Goal: Information Seeking & Learning: Learn about a topic

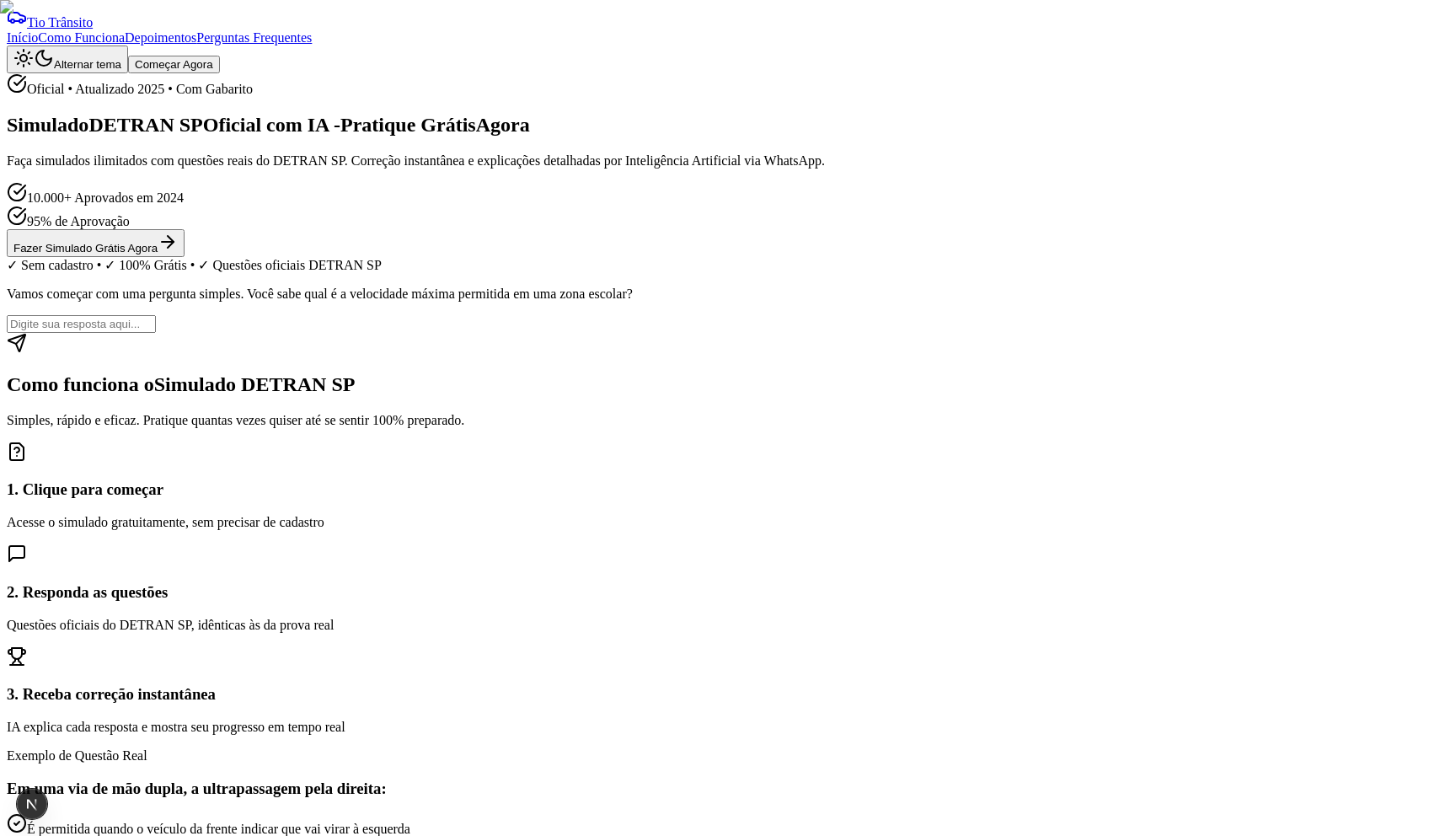
click at [220, 56] on button "Começar Agora" at bounding box center [173, 64] width 92 height 18
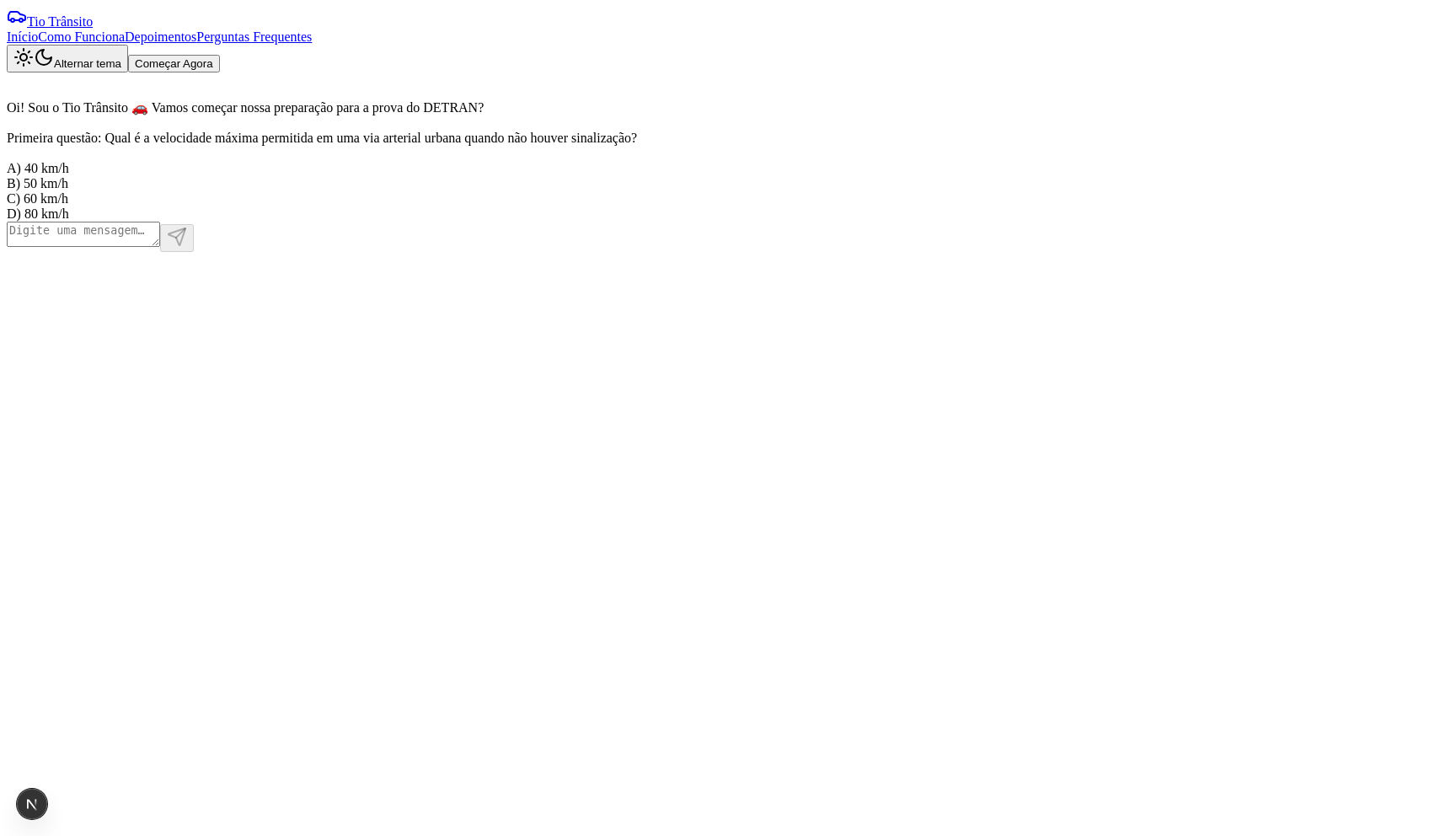
click at [160, 247] on textarea at bounding box center [83, 234] width 153 height 25
type textarea "A"
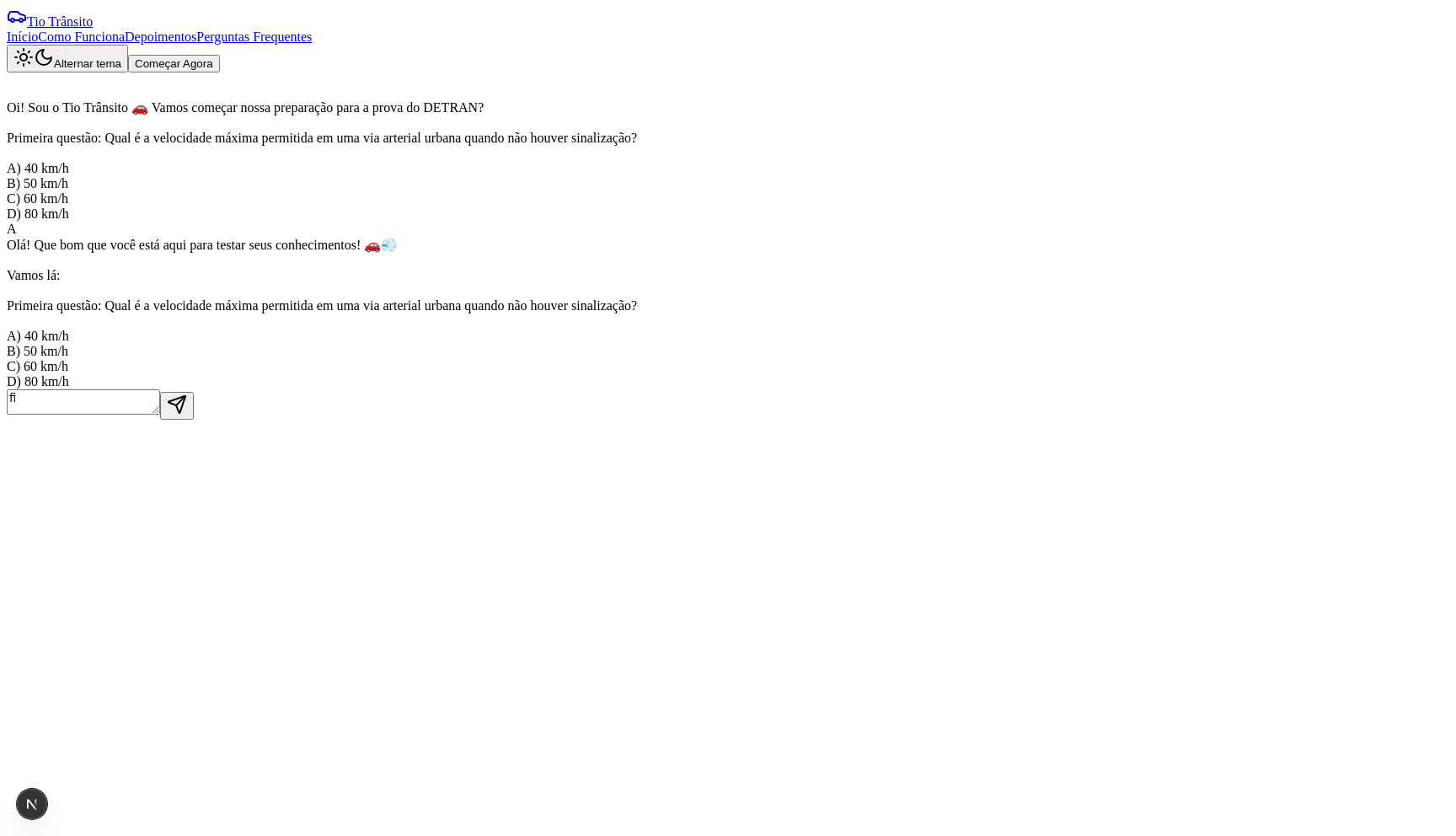
type textarea "ﬁ"
click at [322, 376] on main "Oi! Sou o Tio Trânsito 🚗 Vamos começar nossa preparação para a prova do DETRAN?…" at bounding box center [728, 464] width 1442 height 782
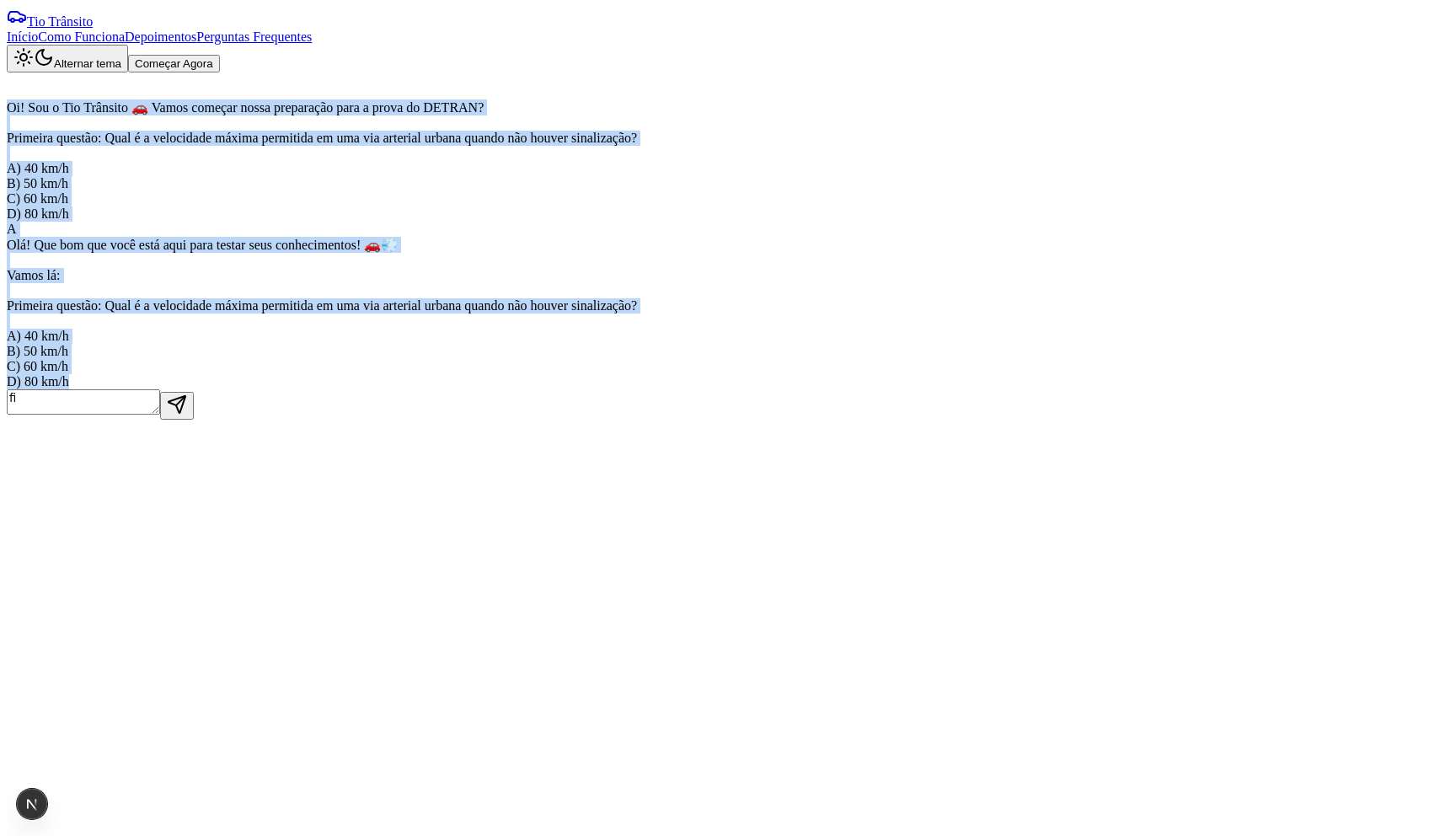
drag, startPoint x: 482, startPoint y: 105, endPoint x: 825, endPoint y: 684, distance: 673.0
click at [654, 389] on div "Oi! Sou o Tio Trânsito 🚗 Vamos começar nossa preparação para a prova do DETRAN?…" at bounding box center [330, 232] width 647 height 317
copy div "Oi! Sou o Tio Trânsito 🚗 Vamos começar nossa preparação para a prova do DETRAN?…"
click at [1142, 251] on main "Oi! Sou o Tio Trânsito 🚗 Vamos começar nossa preparação para a prova do DETRAN?…" at bounding box center [728, 464] width 1442 height 782
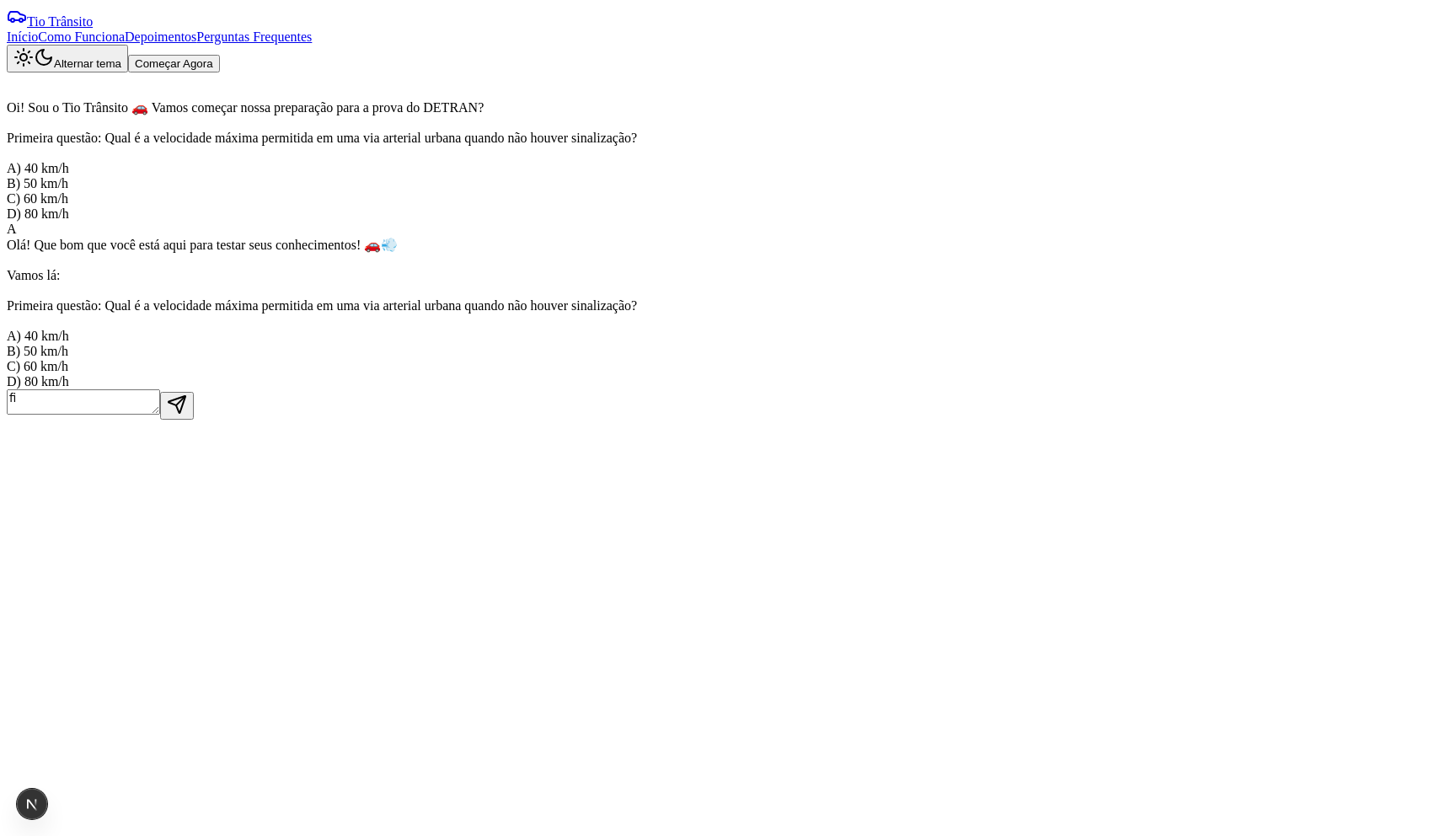
click at [160, 415] on textarea "ﬁ" at bounding box center [83, 401] width 153 height 25
type textarea "B"
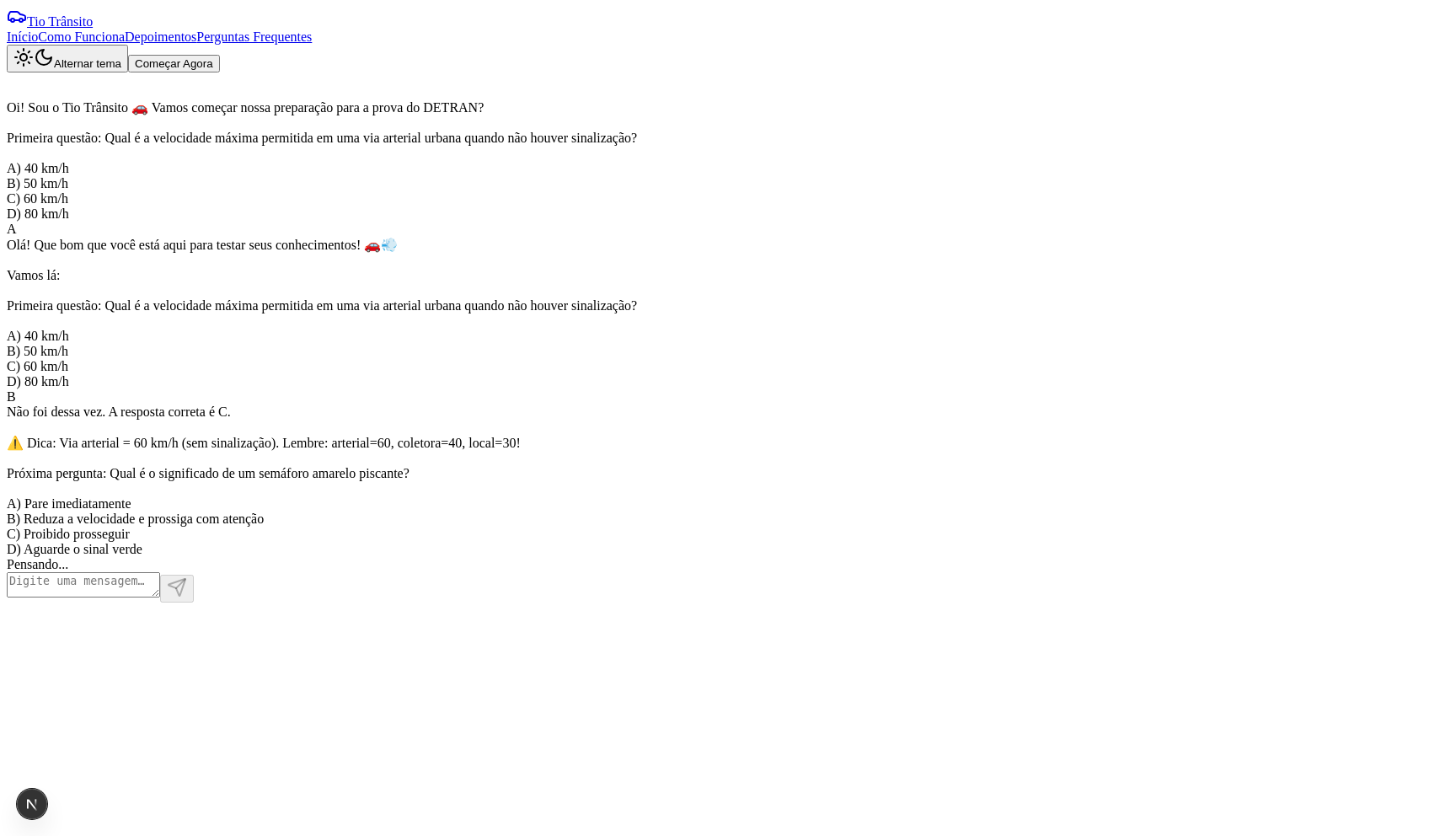
scroll to position [400, 0]
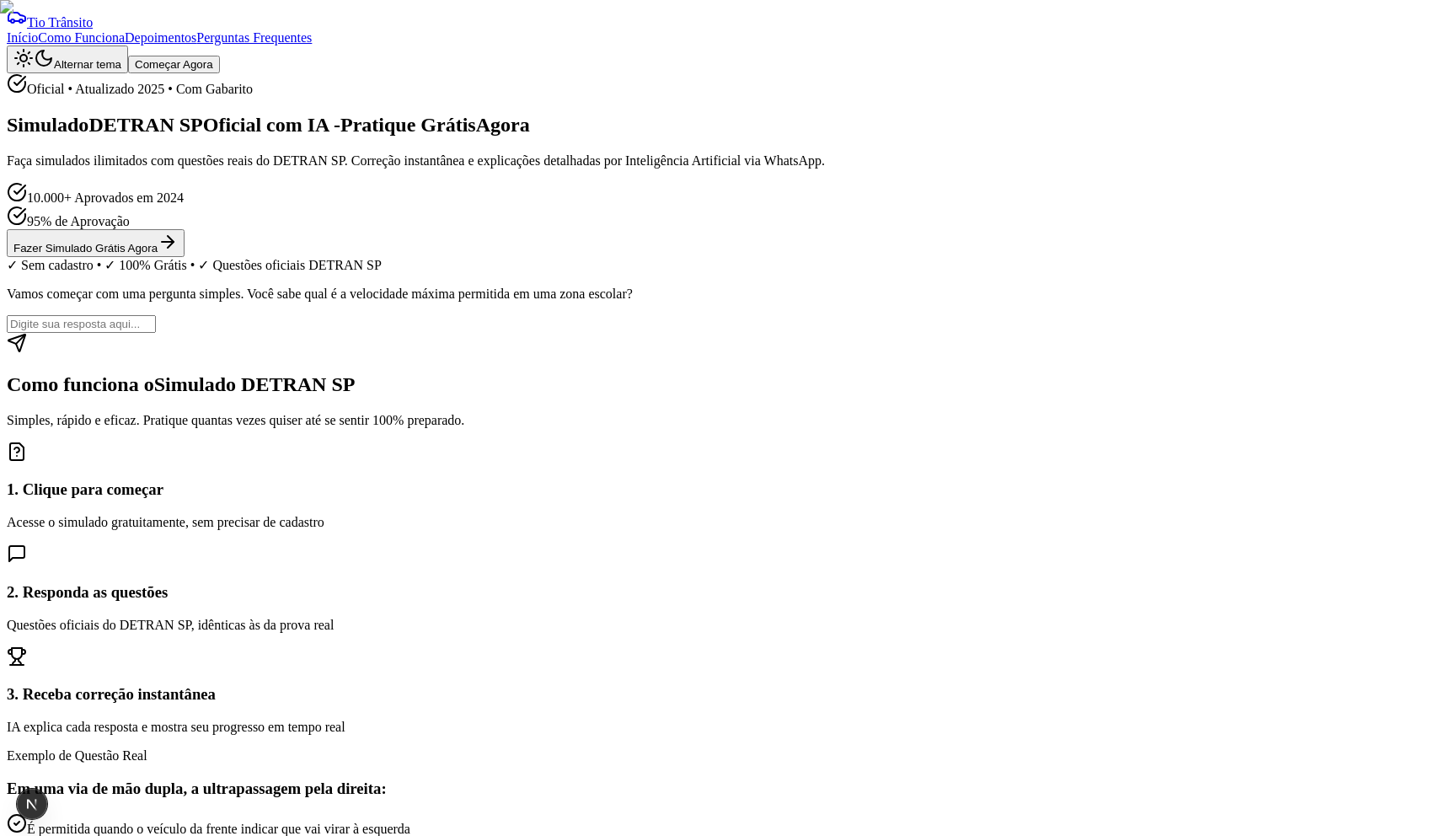
click at [220, 56] on button "Começar Agora" at bounding box center [173, 64] width 92 height 18
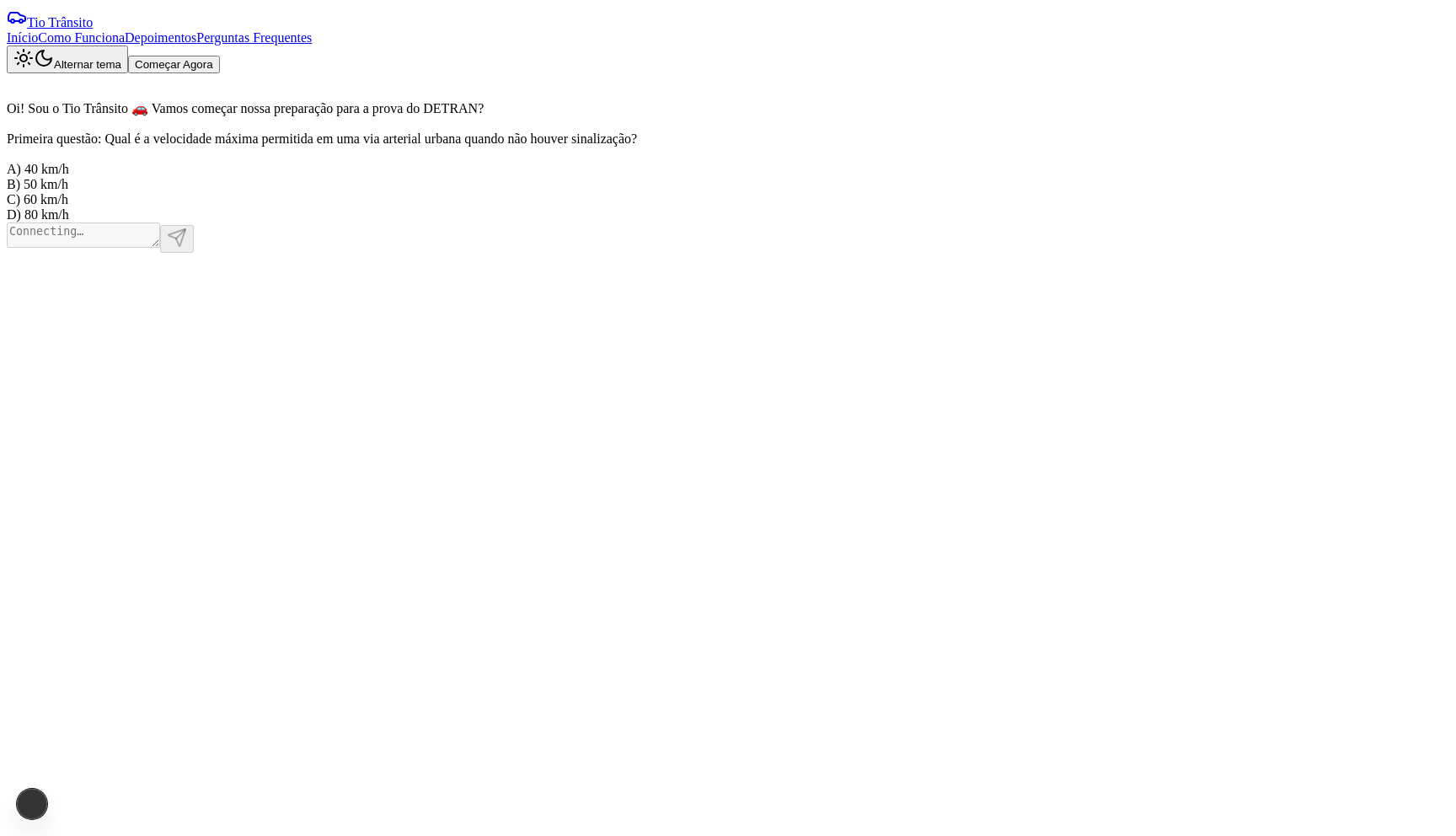
scroll to position [1, 0]
click at [160, 247] on textarea at bounding box center [83, 234] width 153 height 25
type textarea "B"
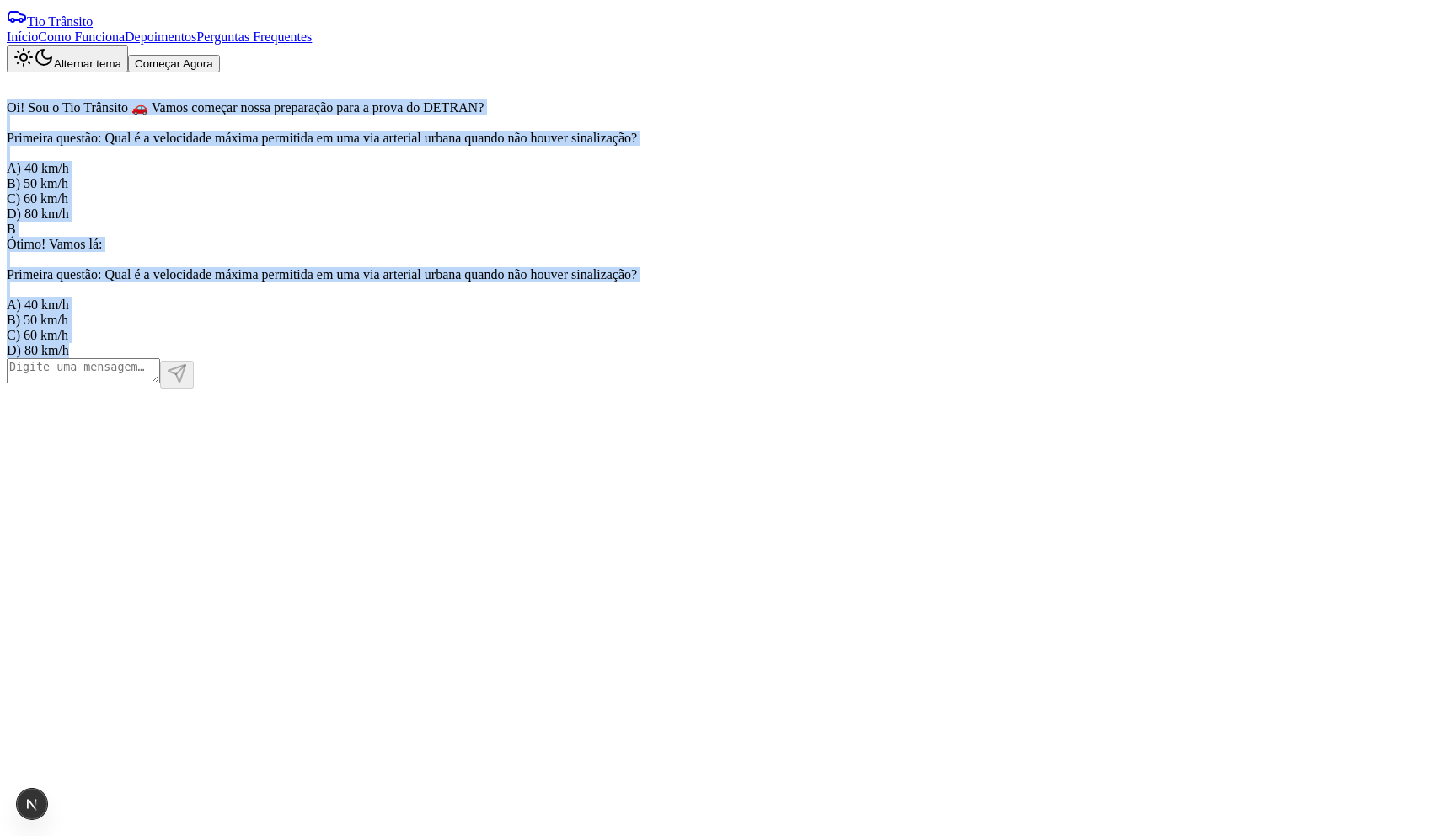
drag, startPoint x: 622, startPoint y: 642, endPoint x: 836, endPoint y: 97, distance: 585.5
click at [654, 97] on div "Oi! Sou o Tio Trânsito 🚗 Vamos começar nossa preparação para a prova do DETRAN?…" at bounding box center [330, 215] width 647 height 286
copy div "Oi! Sou o Tio Trânsito 🚗 Vamos começar nossa preparação para a prova do DETRAN?…"
click at [220, 55] on button "Começar Agora" at bounding box center [173, 63] width 92 height 18
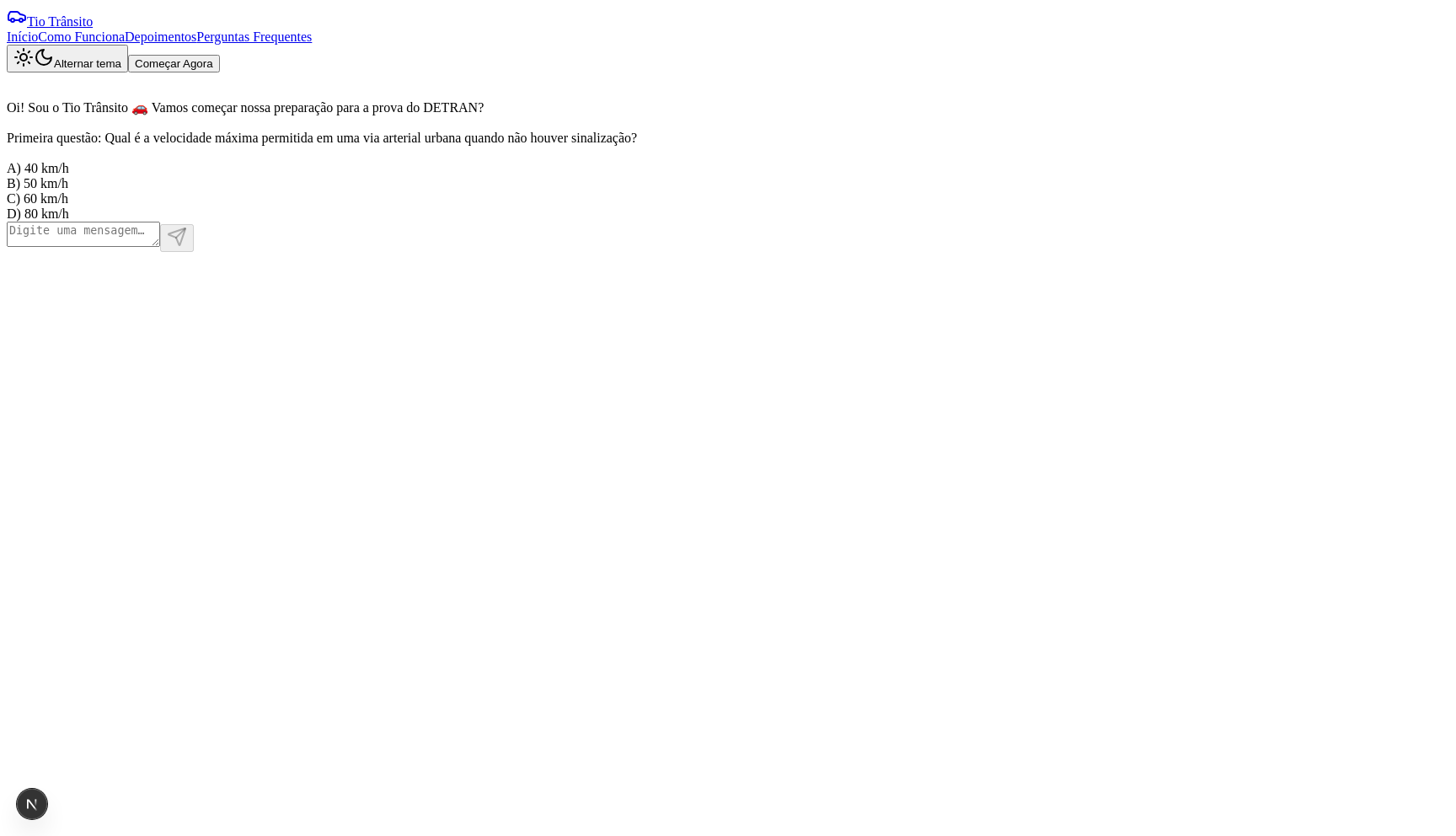
click at [160, 247] on textarea at bounding box center [83, 234] width 153 height 25
type textarea "C"
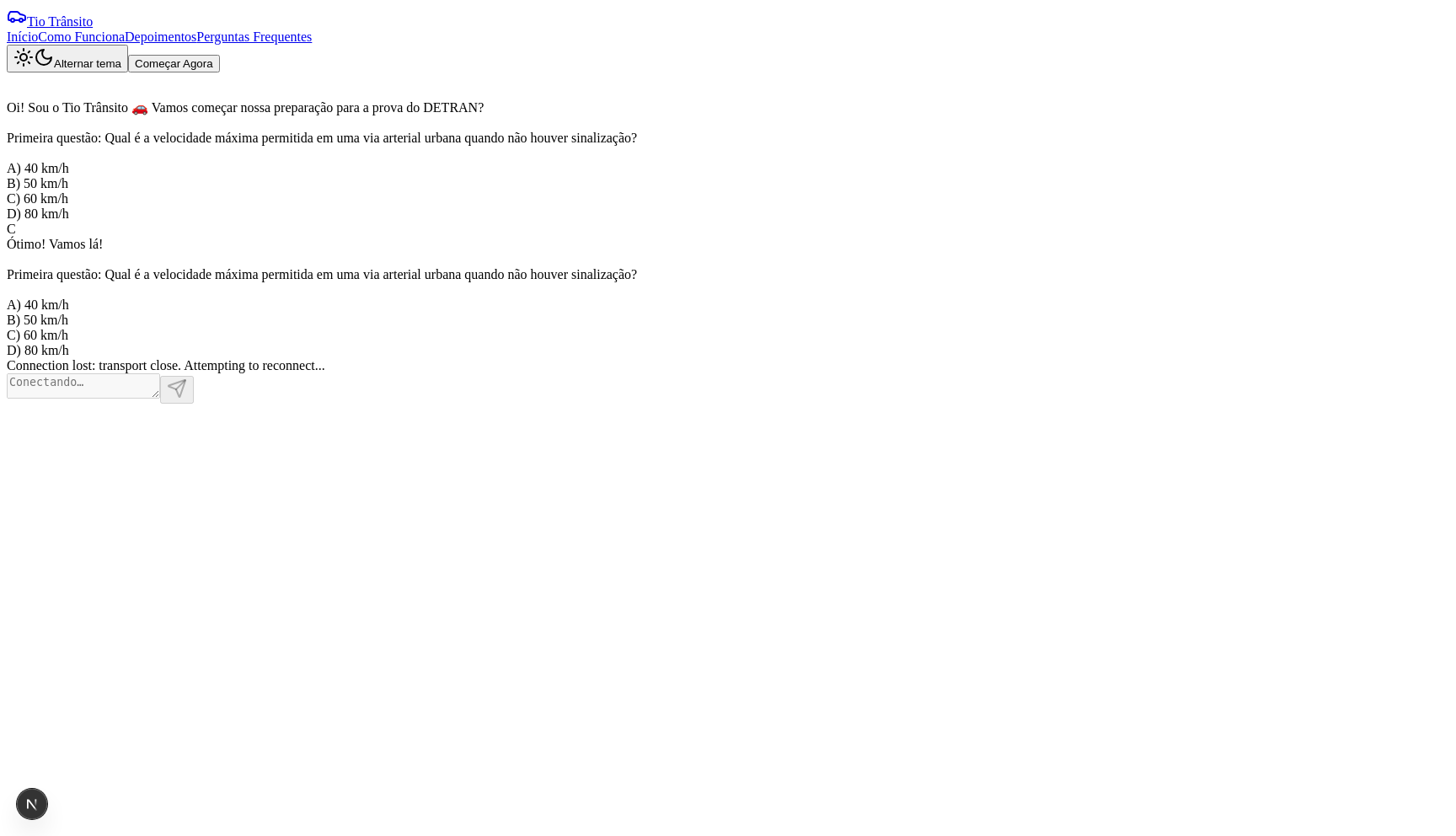
scroll to position [5, 0]
click at [220, 55] on button "Começar Agora" at bounding box center [173, 63] width 92 height 18
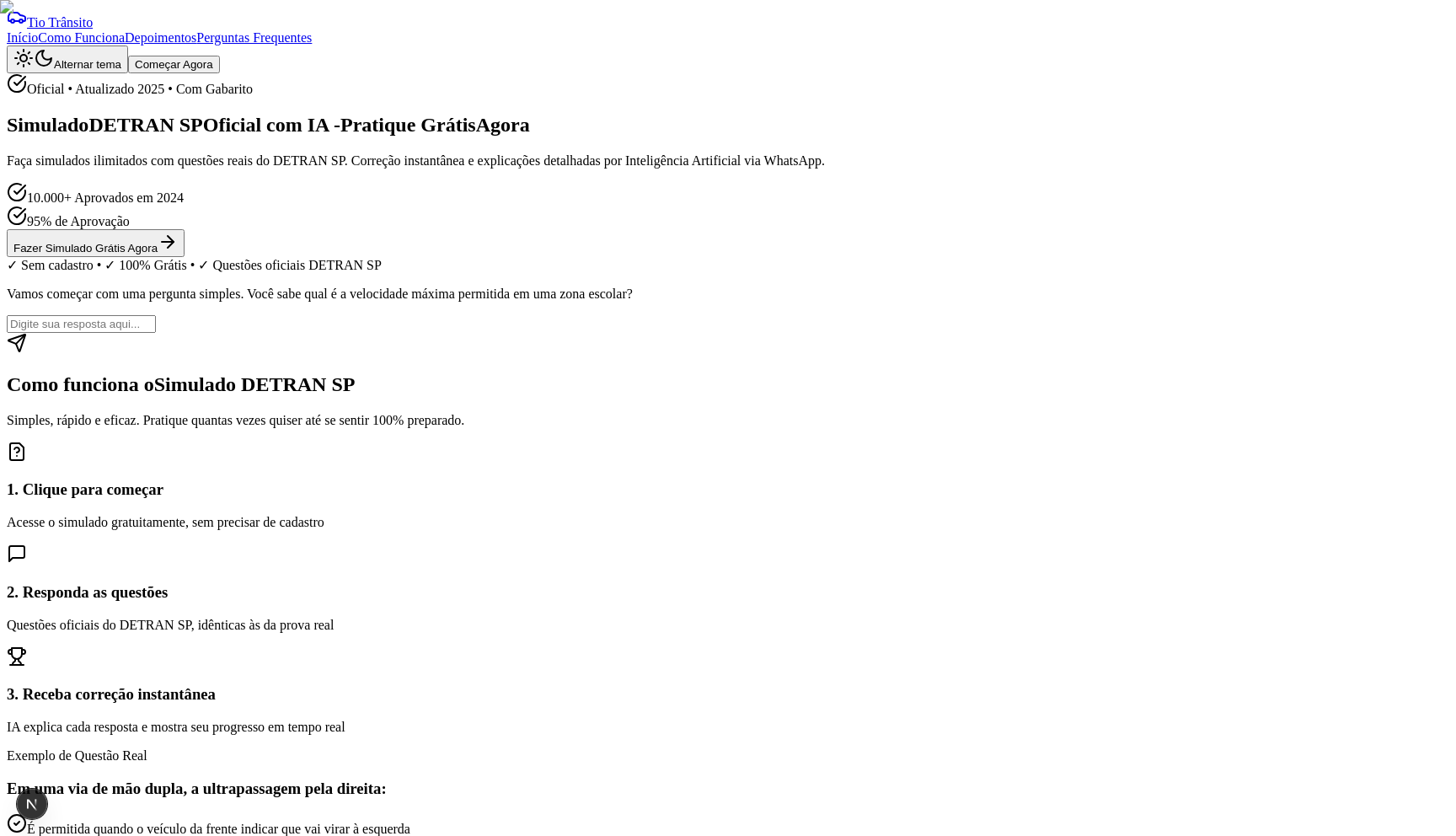
click at [220, 56] on button "Começar Agora" at bounding box center [173, 64] width 92 height 18
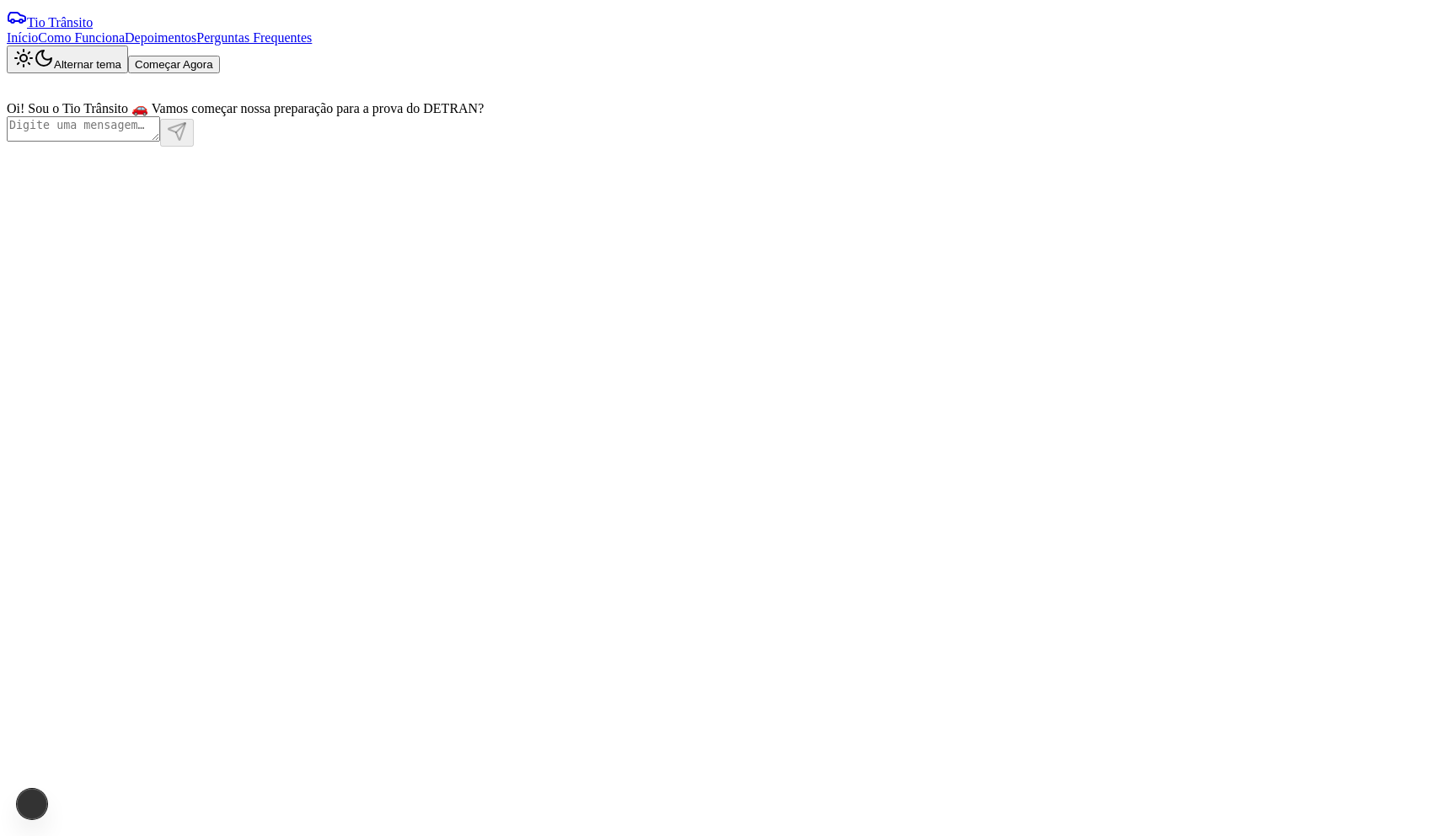
scroll to position [1, 0]
click at [654, 146] on div at bounding box center [330, 130] width 647 height 30
click at [160, 141] on textarea at bounding box center [83, 128] width 153 height 25
type textarea "yes"
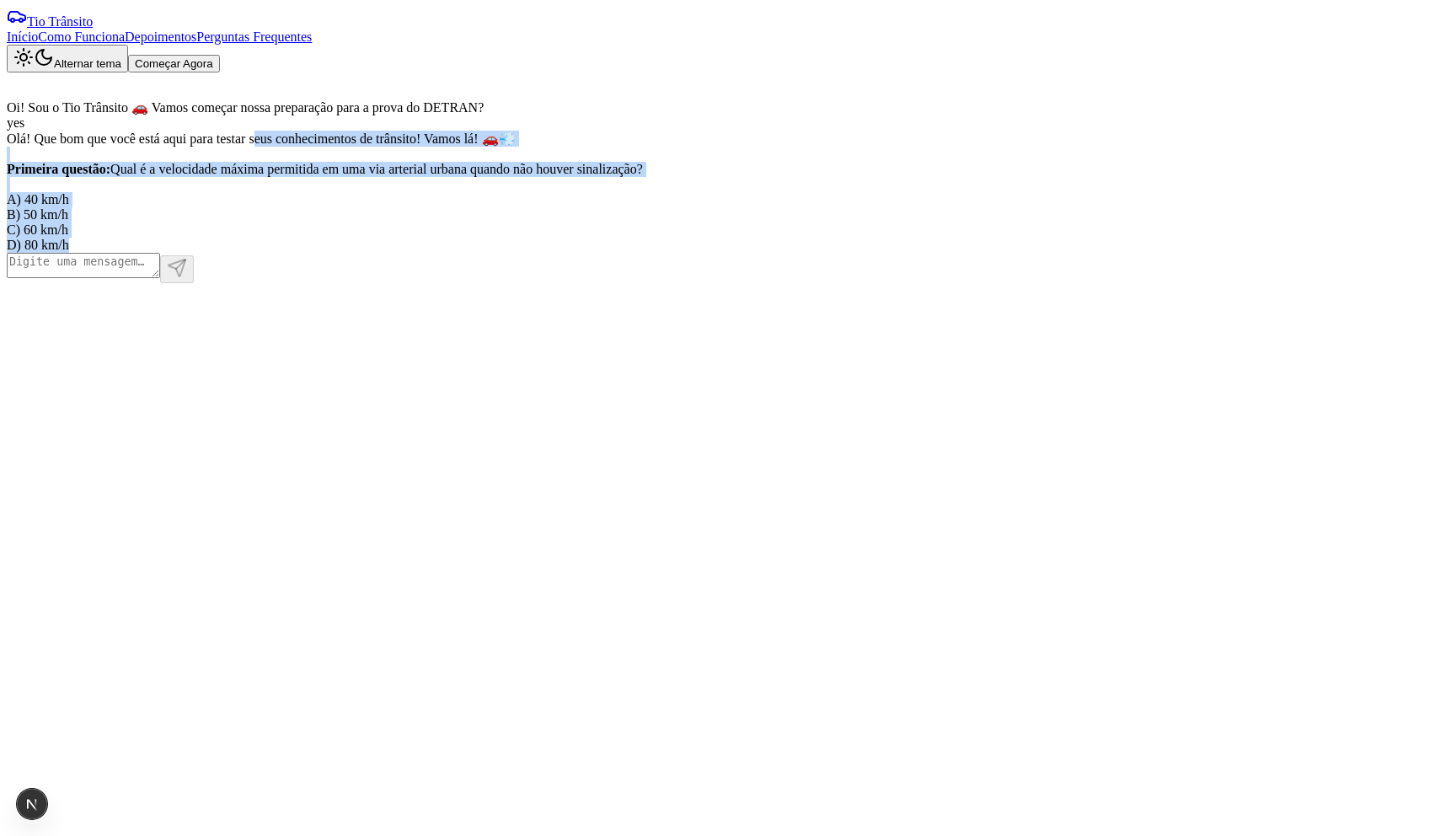
scroll to position [0, 0]
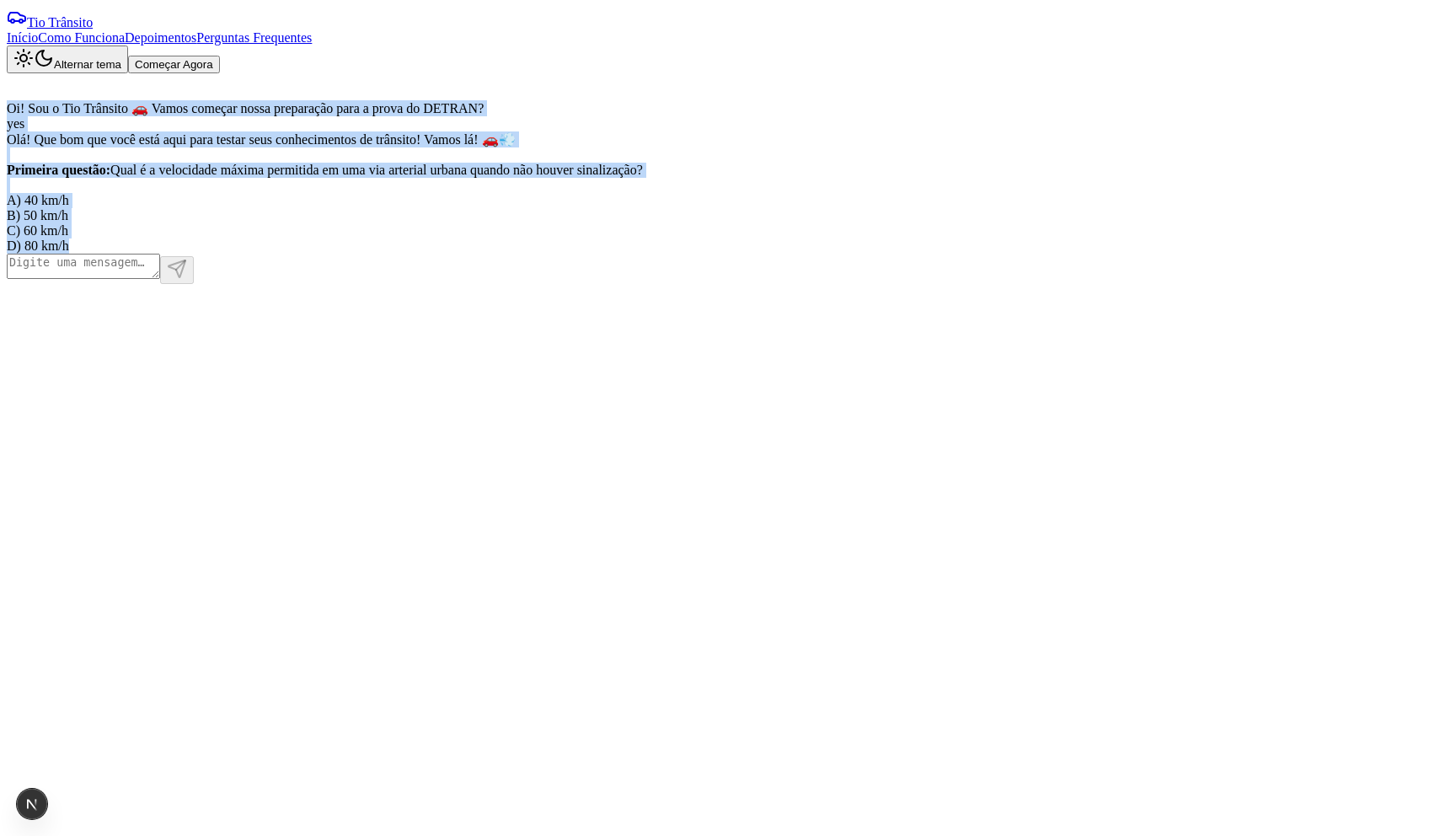
drag, startPoint x: 627, startPoint y: 497, endPoint x: 821, endPoint y: 108, distance: 434.7
click at [654, 108] on div "Oi! Sou o Tio Trânsito 🚗 Vamos começar nossa preparação para a prova do DETRAN?…" at bounding box center [330, 164] width 647 height 180
copy div "Oi! Sou o Tio Trânsito 🚗 Vamos começar nossa preparação para a prova do DETRAN?…"
click at [612, 117] on div "Oi! Sou o Tio Trânsito 🚗 Vamos começar nossa preparação para a prova do DETRAN?" at bounding box center [330, 108] width 647 height 16
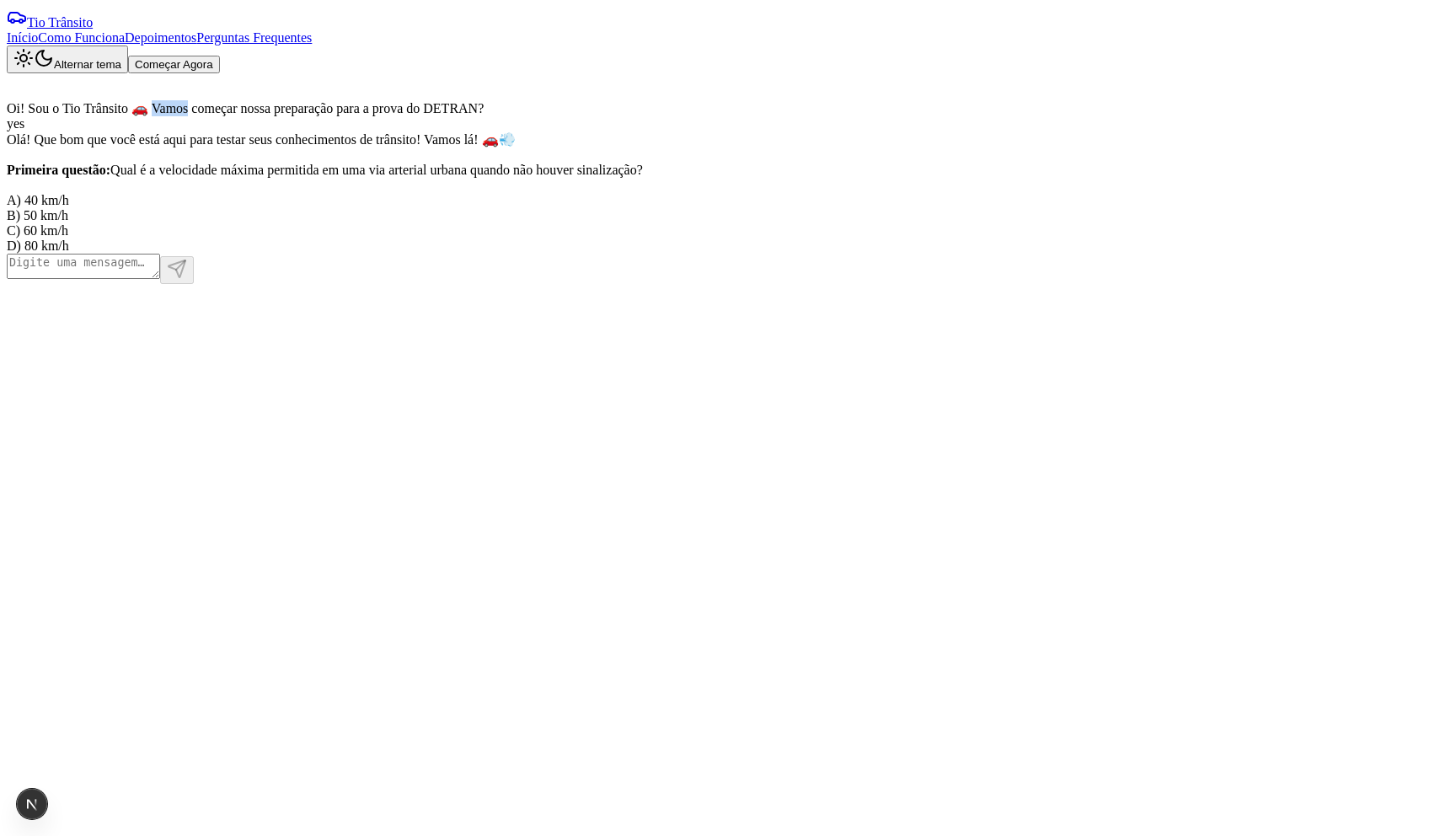
click at [612, 117] on div "Oi! Sou o Tio Trânsito 🚗 Vamos começar nossa preparação para a prova do DETRAN?" at bounding box center [330, 108] width 647 height 16
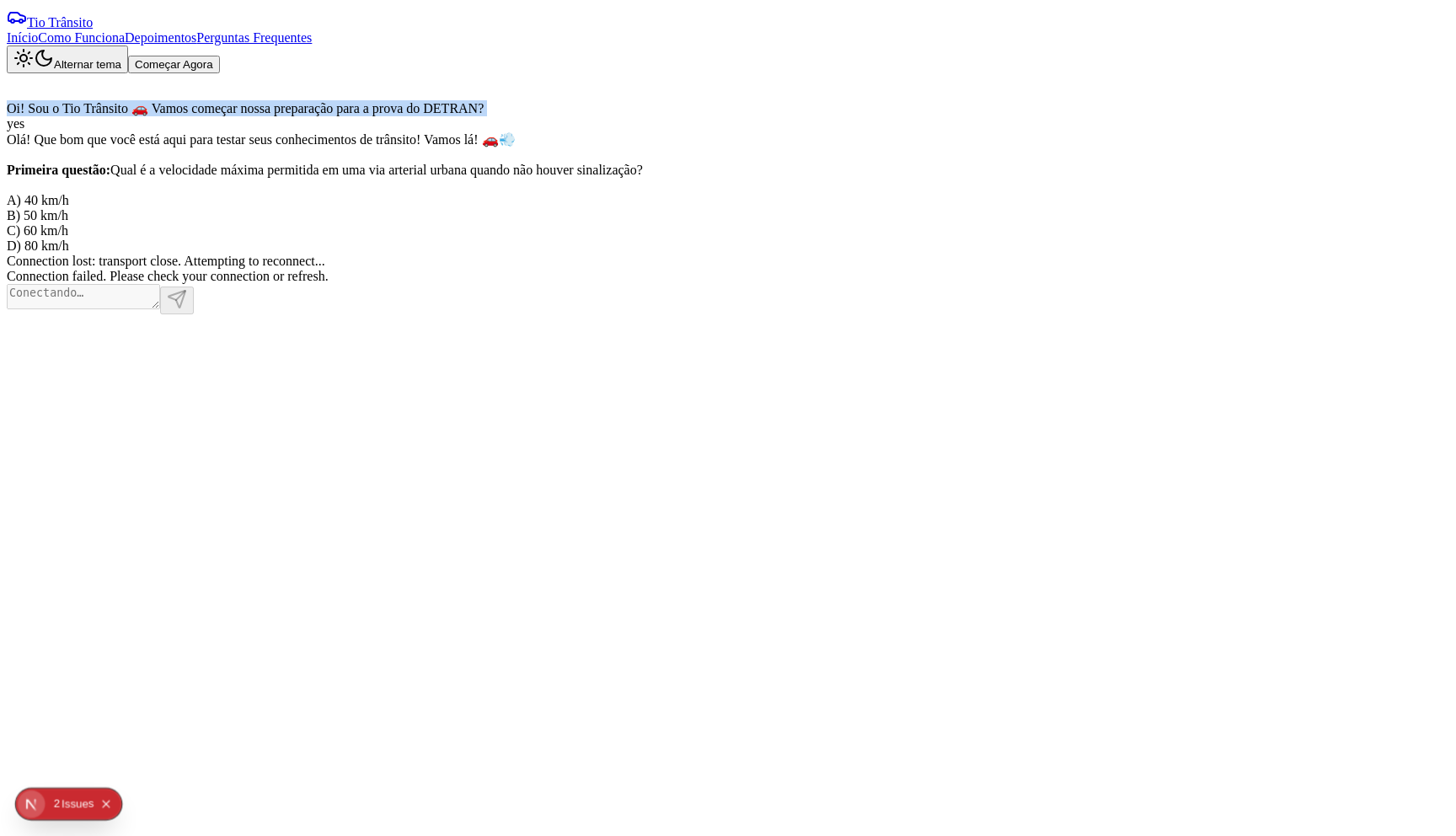
scroll to position [1, 0]
click at [1242, 41] on div "Tio Trânsito Início Como Funciona Depoimentos Perguntas Frequentes Alternar tem…" at bounding box center [728, 39] width 1442 height 67
click at [220, 55] on button "Começar Agora" at bounding box center [173, 63] width 92 height 18
click at [93, 28] on span "Tio Trânsito" at bounding box center [59, 21] width 66 height 15
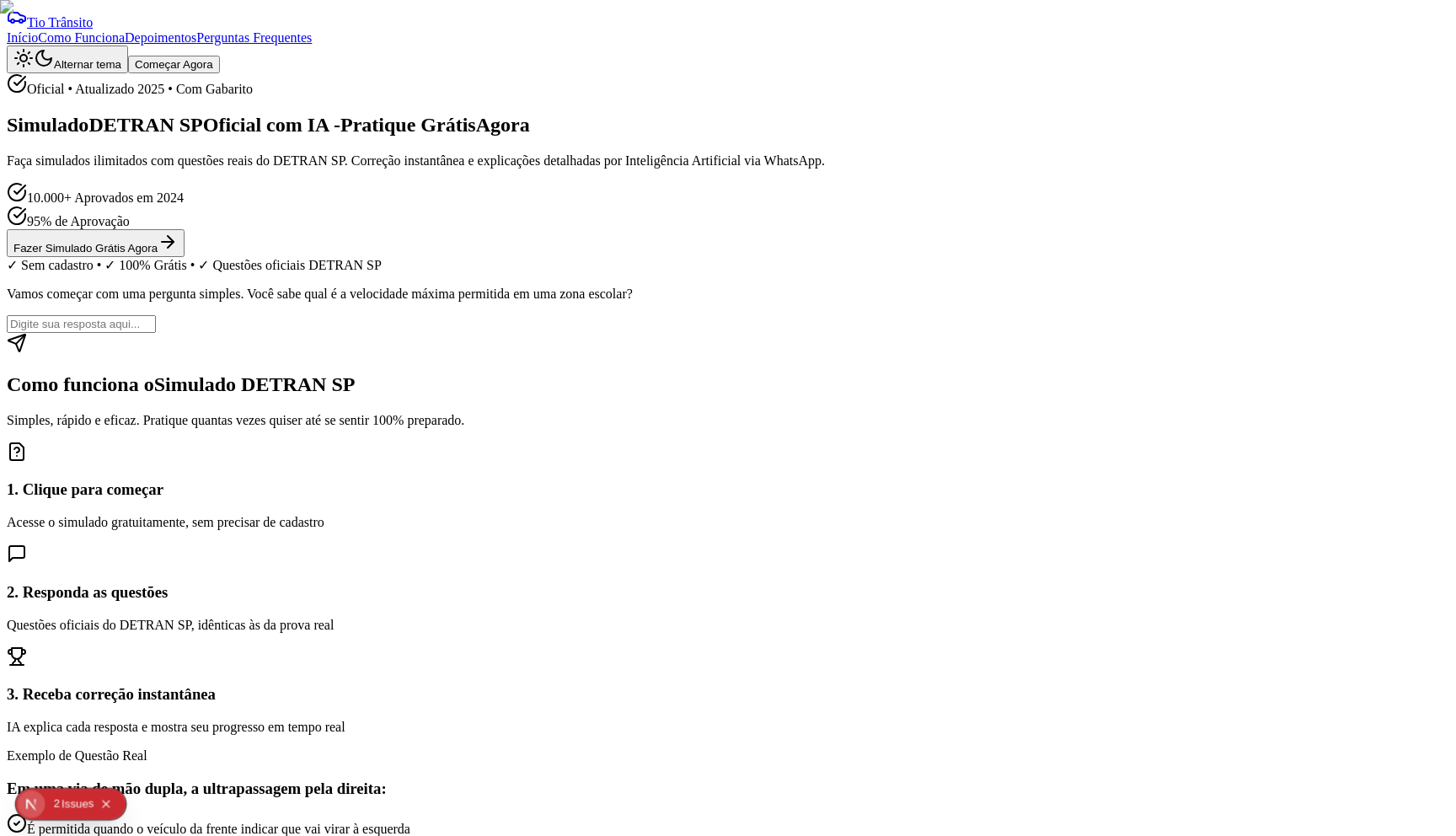
click at [220, 56] on button "Começar Agora" at bounding box center [173, 64] width 92 height 18
click at [72, 802] on div "Issue s" at bounding box center [77, 804] width 32 height 31
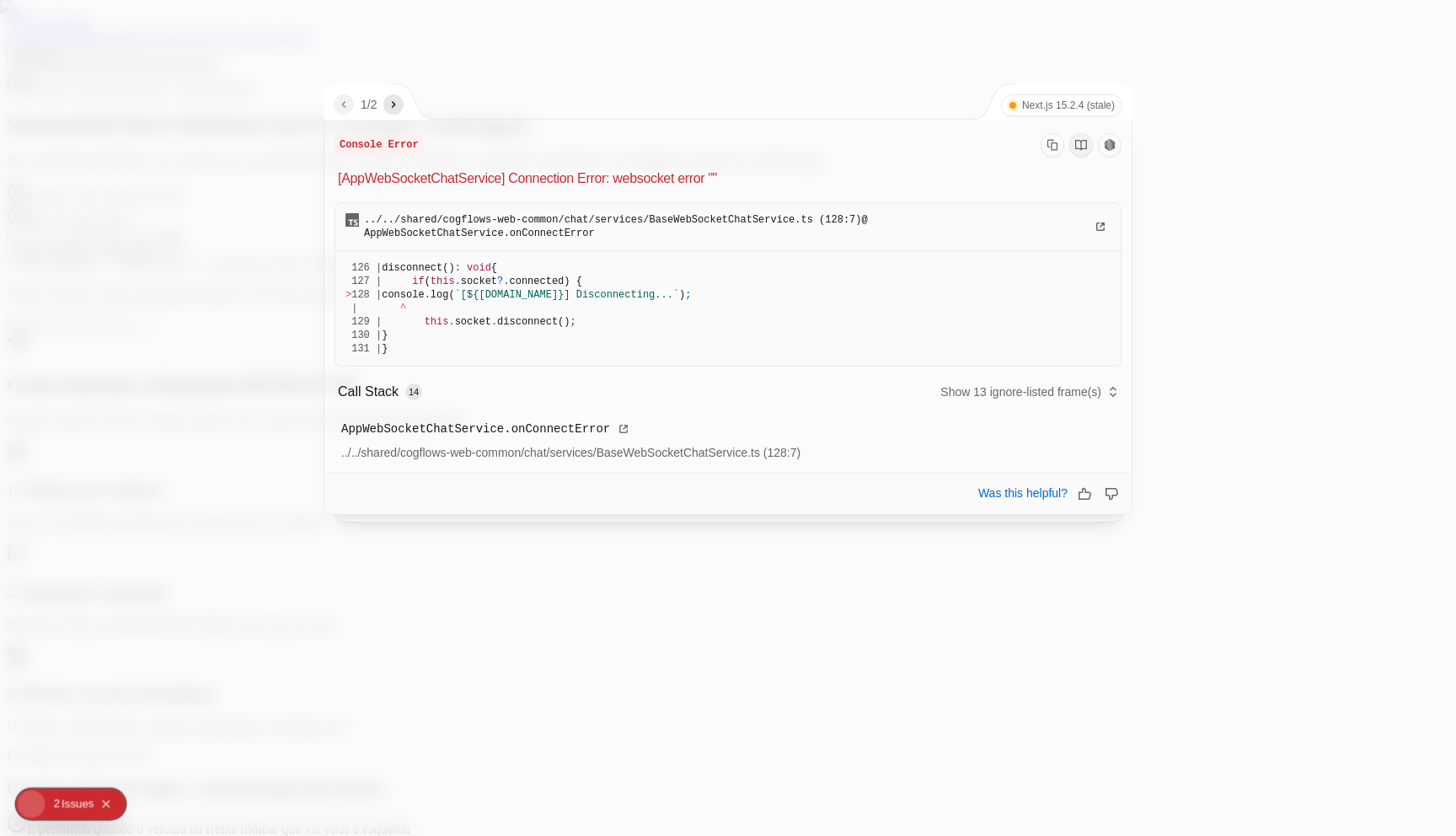
scroll to position [1, 0]
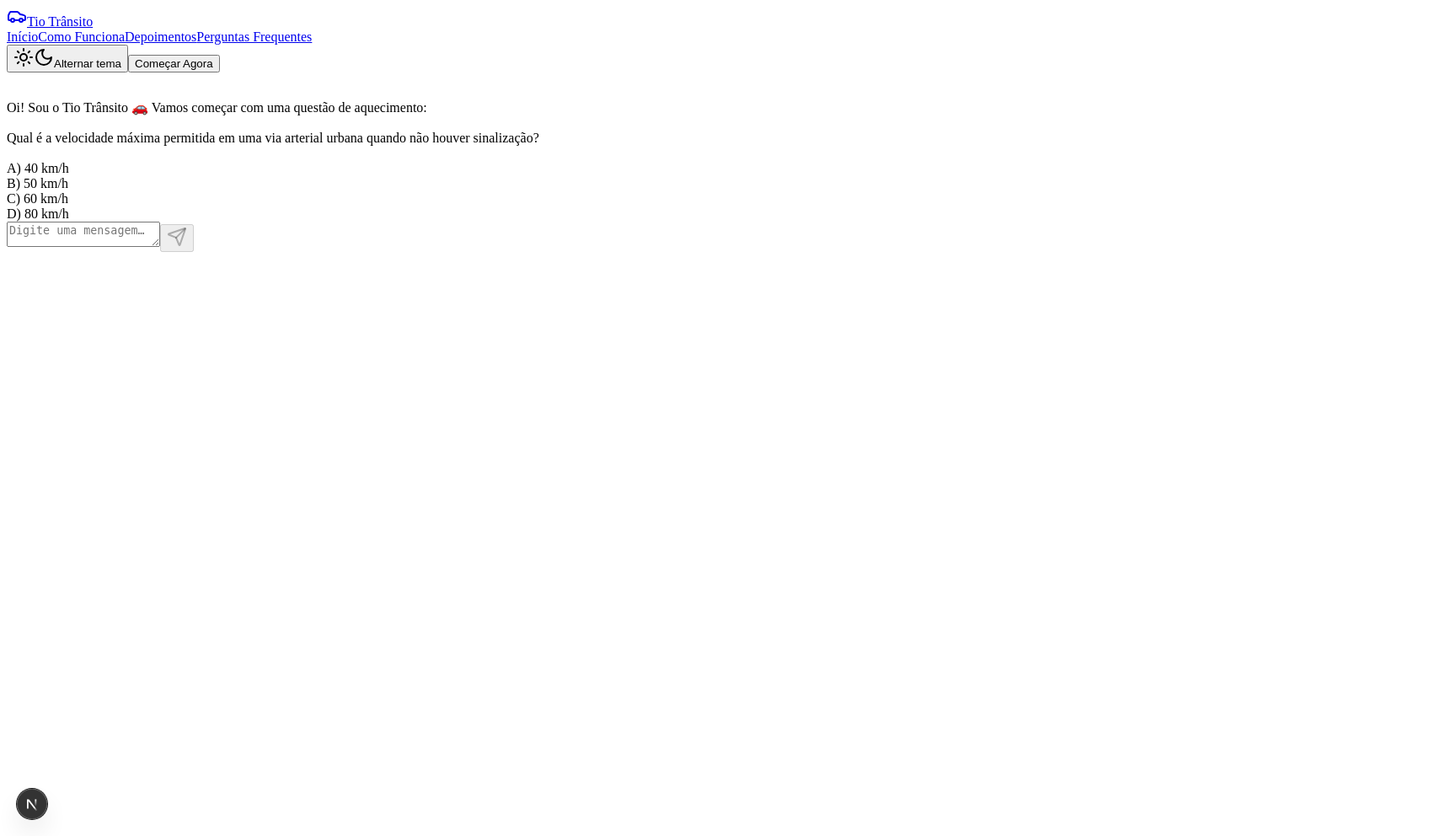
click at [220, 55] on button "Começar Agora" at bounding box center [173, 63] width 92 height 18
click at [160, 247] on textarea at bounding box center [83, 234] width 153 height 25
type textarea "D"
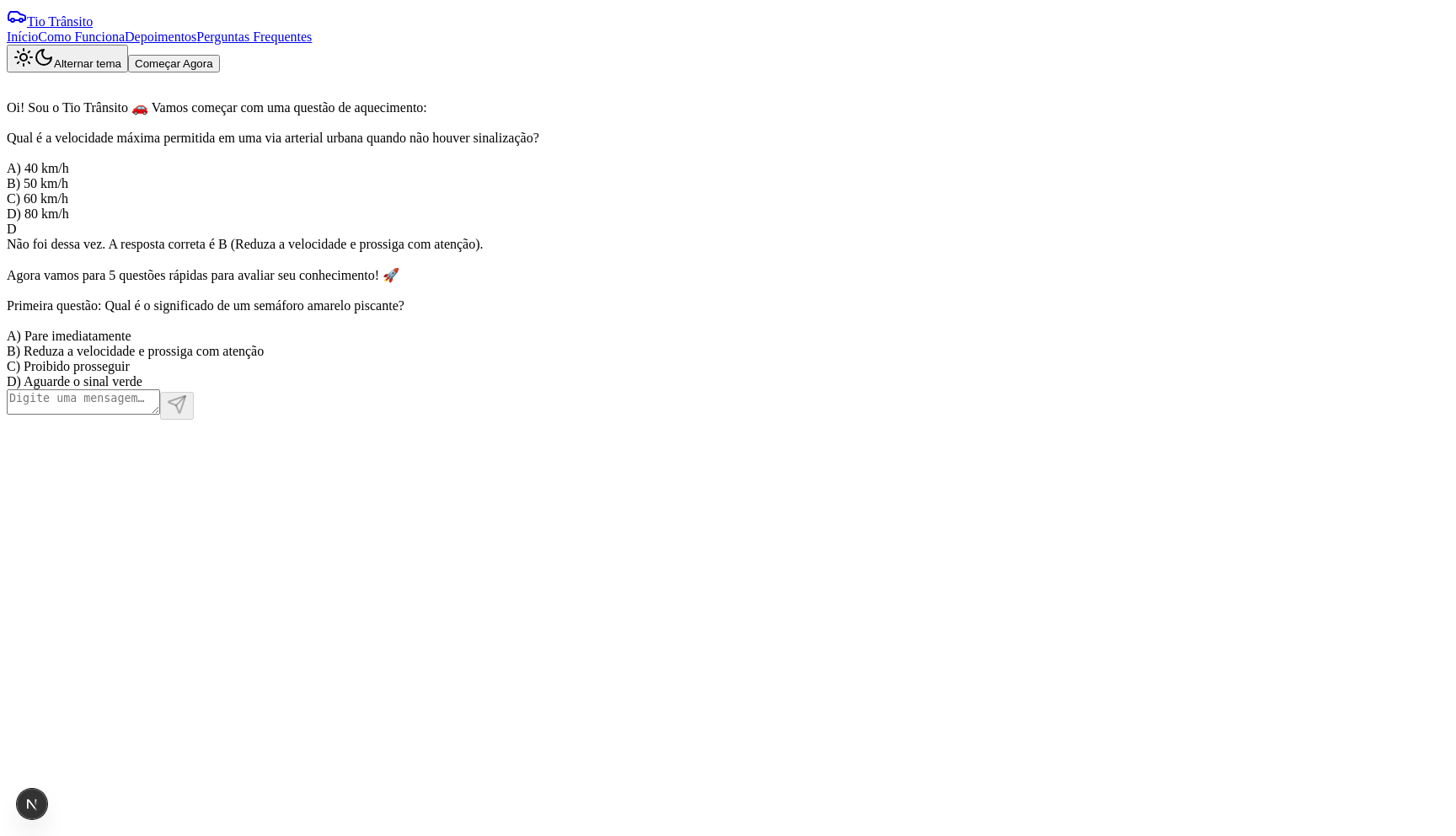
click at [654, 420] on div at bounding box center [330, 404] width 647 height 30
click at [160, 415] on textarea at bounding box center [83, 401] width 153 height 25
type textarea "C"
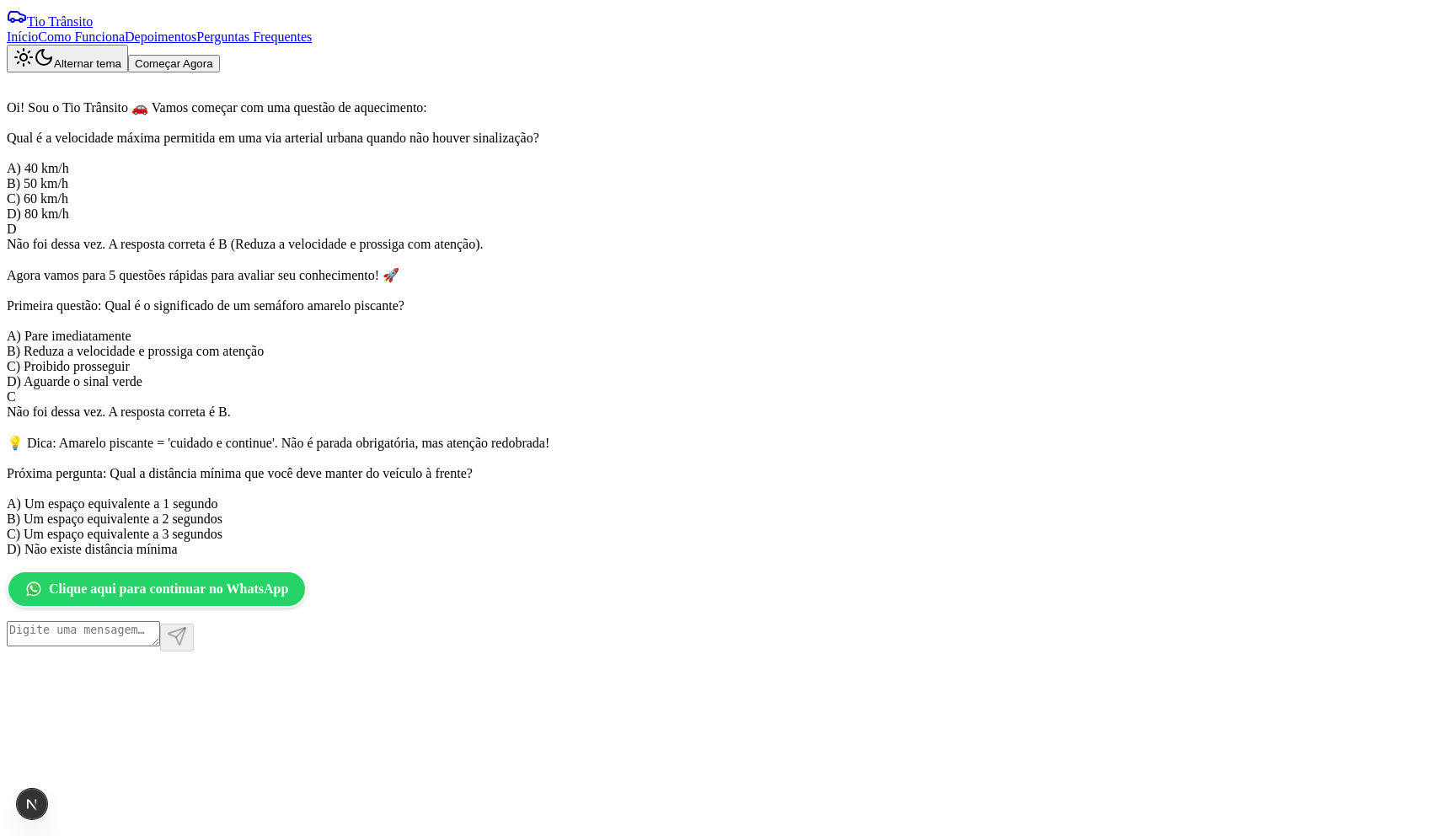
scroll to position [400, 0]
type textarea "D"
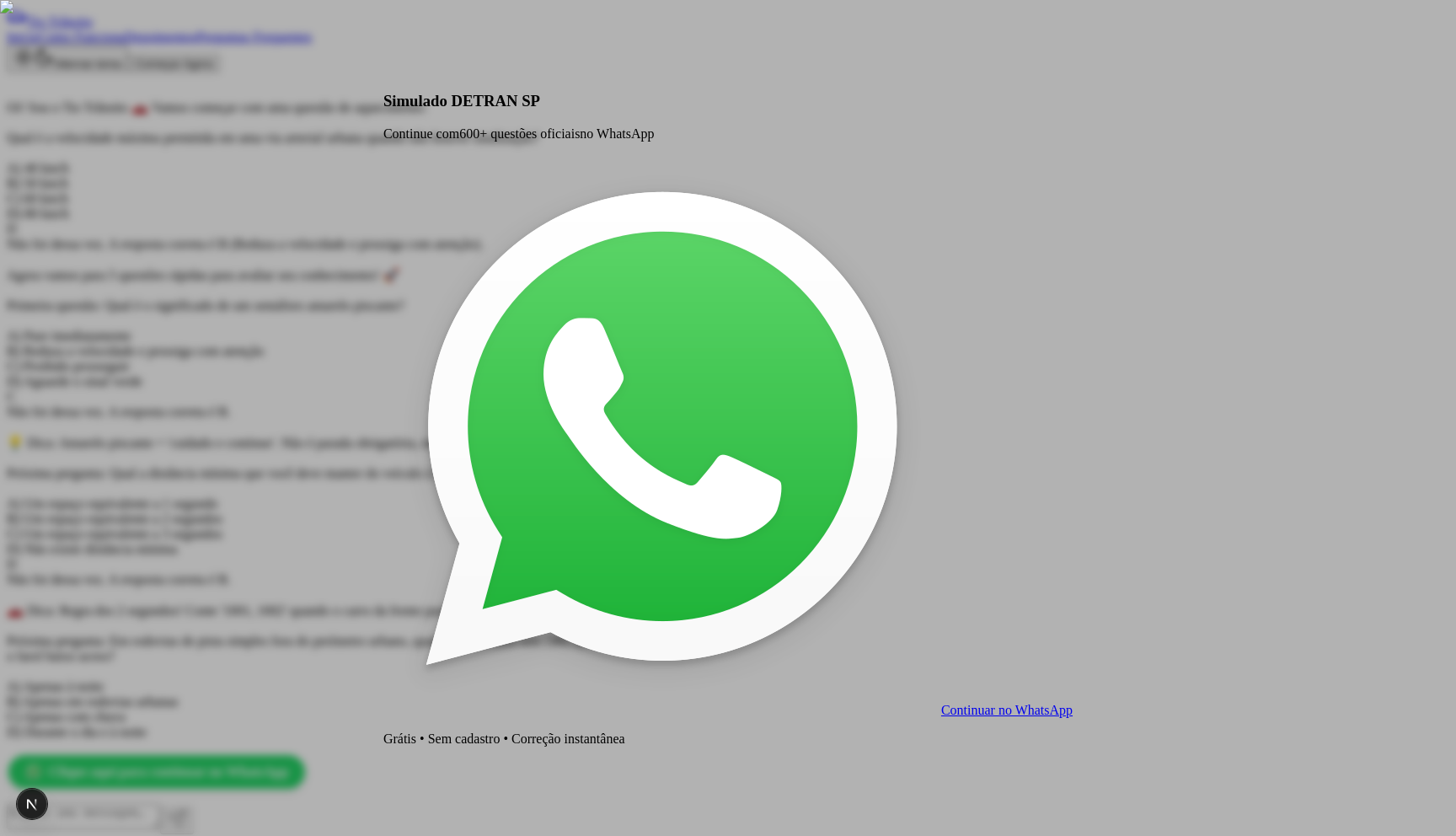
scroll to position [588, 0]
click at [709, 228] on div "Simulado DETRAN SP Continue com 600+ questões oficiais no WhatsApp Continuar no…" at bounding box center [728, 418] width 1456 height 836
click at [579, 141] on span "600+ questões oficiais" at bounding box center [519, 133] width 121 height 15
click at [739, 731] on p "Grátis • Sem cadastro • Correção instantânea" at bounding box center [728, 739] width 689 height 15
click at [764, 380] on div "Simulado DETRAN SP Continue com 600+ questões oficiais no WhatsApp Continuar no…" at bounding box center [728, 417] width 689 height 683
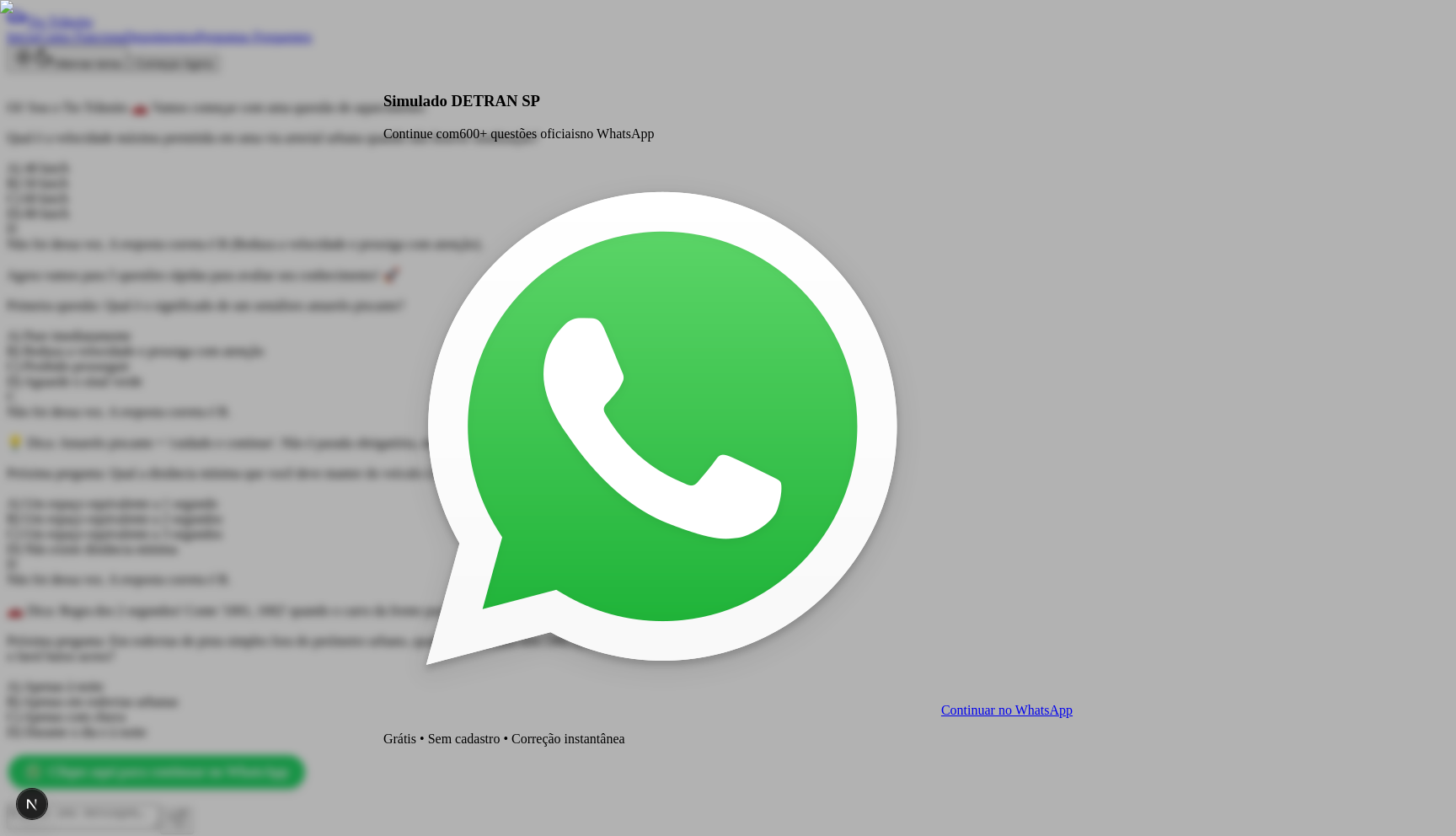
click at [794, 244] on div "Simulado DETRAN SP Continue com 600+ questões oficiais no WhatsApp Continuar no…" at bounding box center [728, 418] width 1456 height 836
